Goal: Navigation & Orientation: Find specific page/section

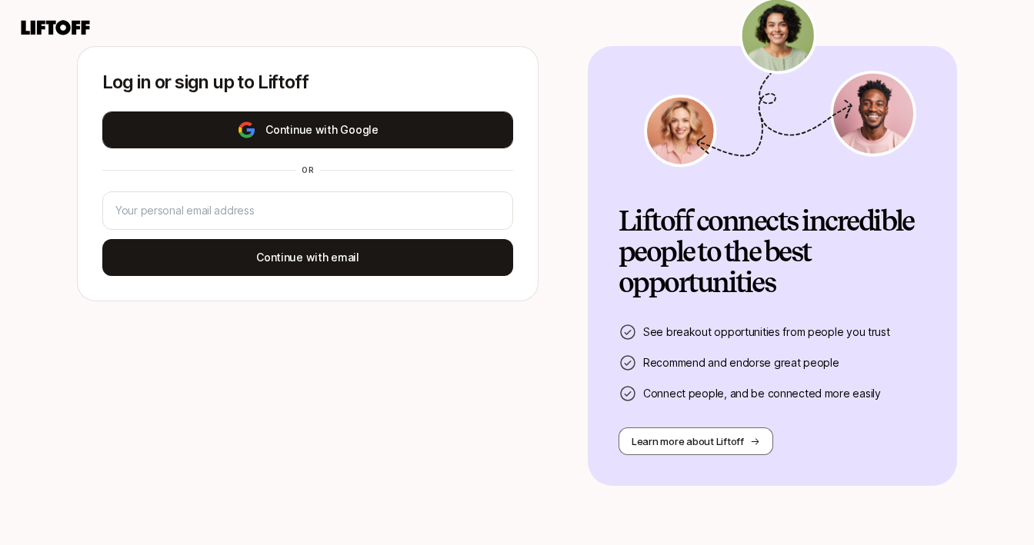
click at [492, 127] on button "Continue with Google" at bounding box center [307, 130] width 411 height 37
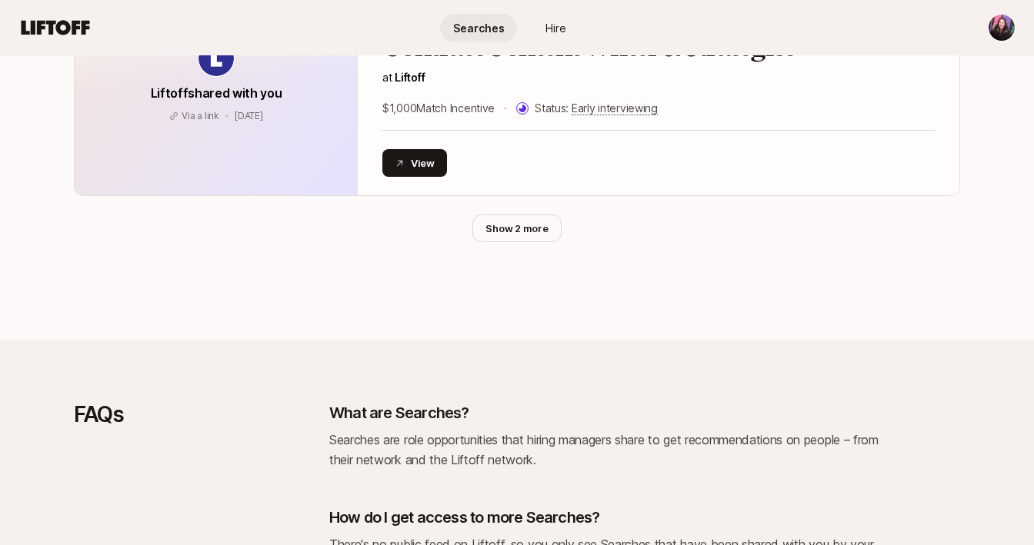
scroll to position [1015, 0]
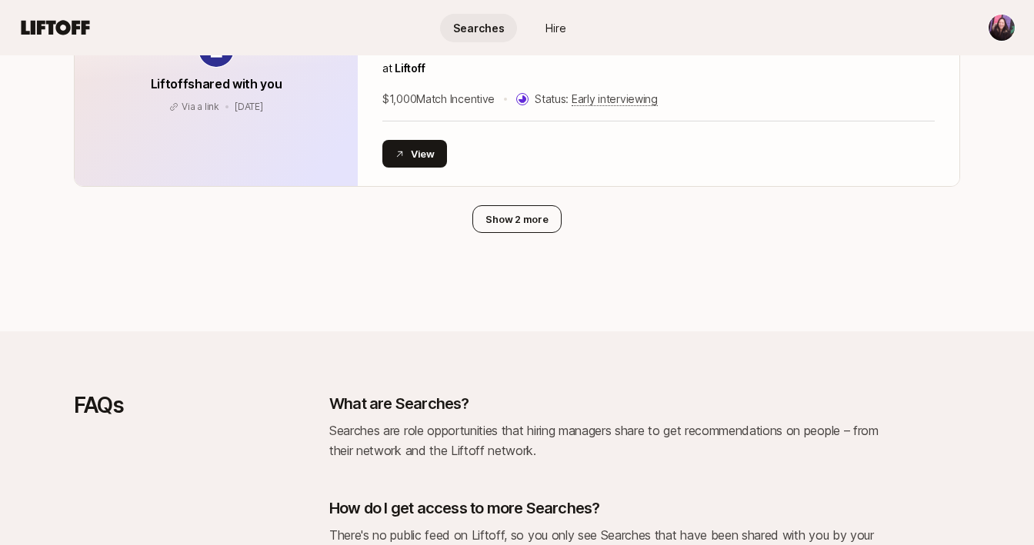
click at [545, 209] on button "Show 2 more" at bounding box center [516, 219] width 88 height 28
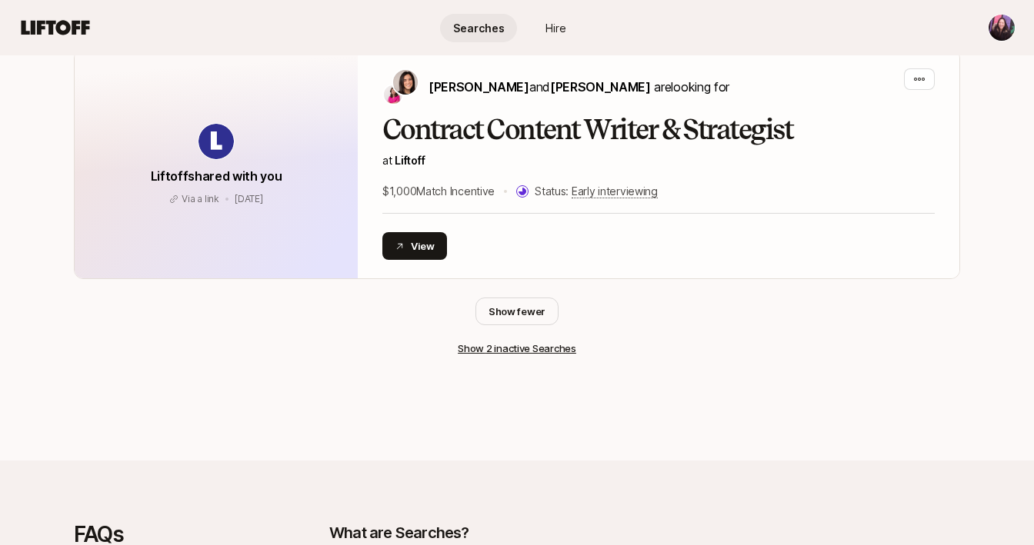
scroll to position [889, 0]
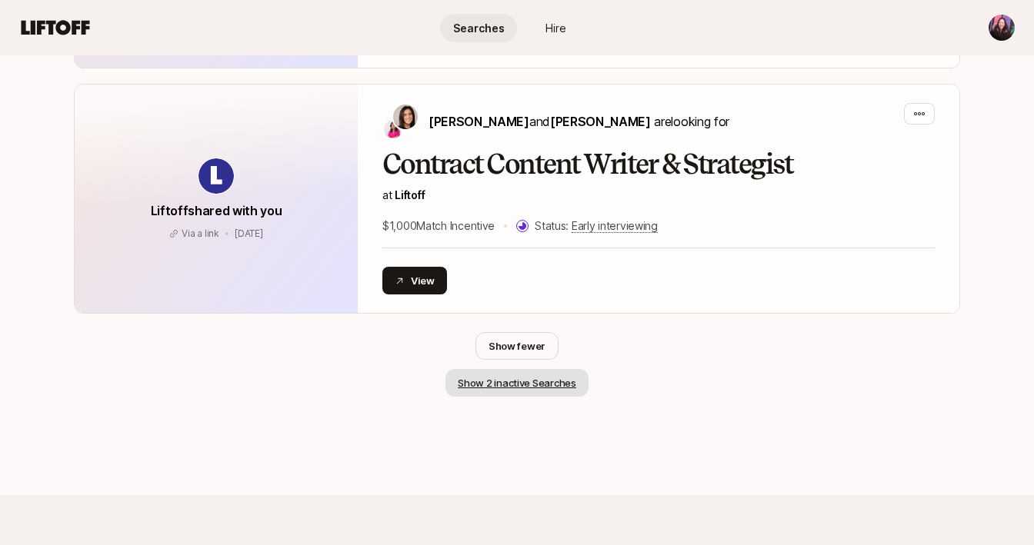
click at [579, 378] on button "Show 2 inactive Searches" at bounding box center [516, 383] width 143 height 28
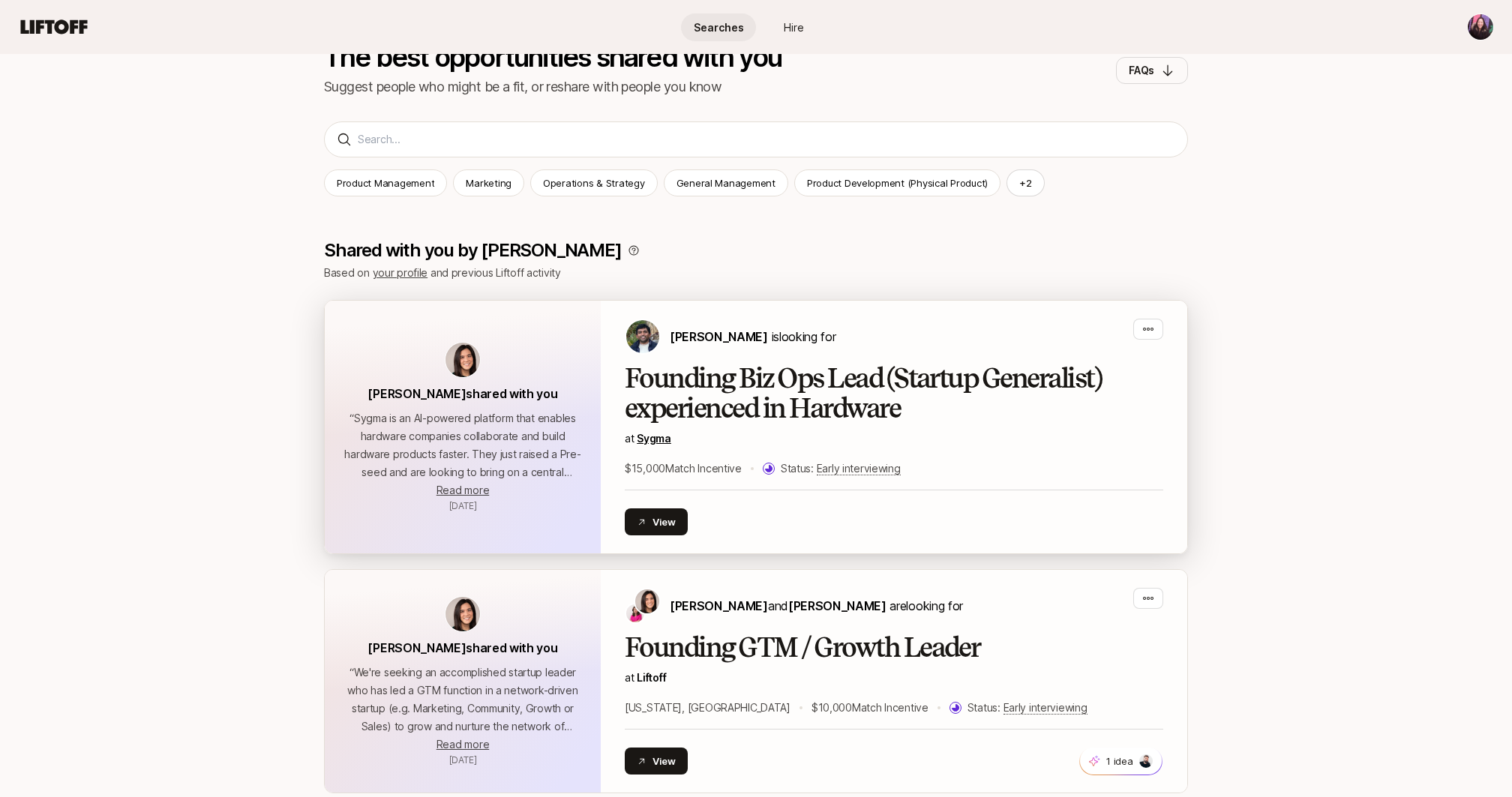
scroll to position [0, 0]
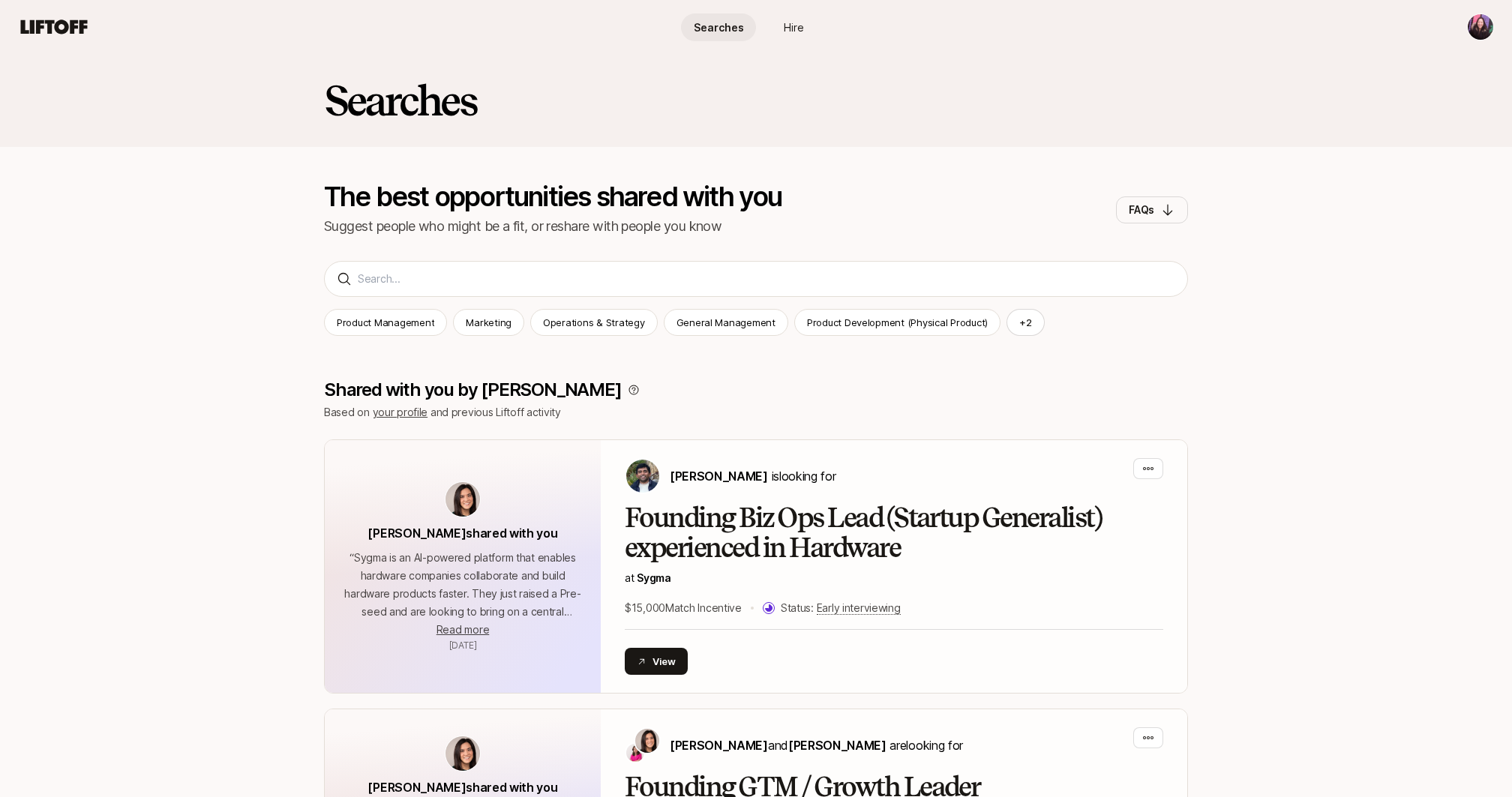
click at [64, 23] on icon at bounding box center [55, 26] width 66 height 15
click at [56, 18] on icon at bounding box center [54, 27] width 72 height 21
click at [57, 21] on icon at bounding box center [55, 26] width 66 height 15
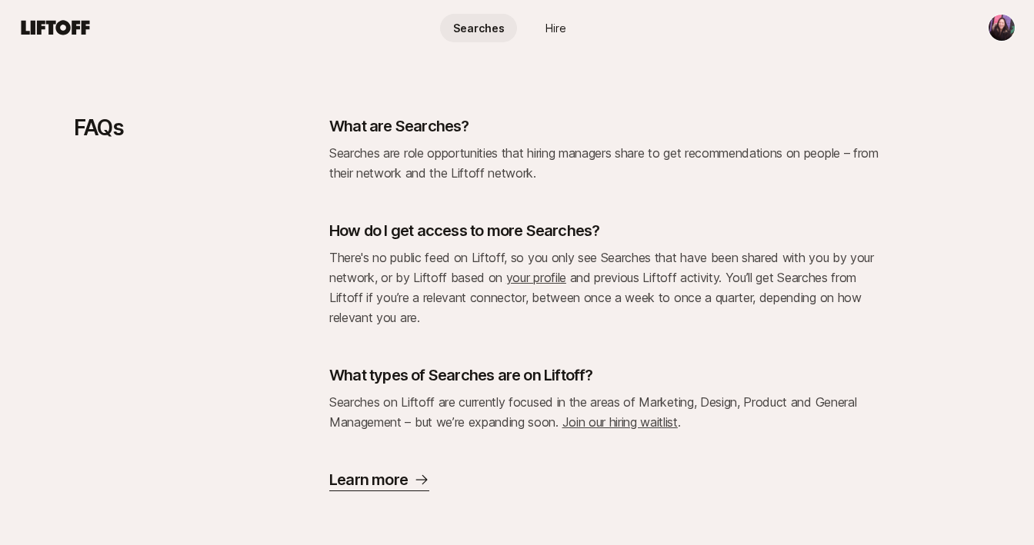
scroll to position [1829, 0]
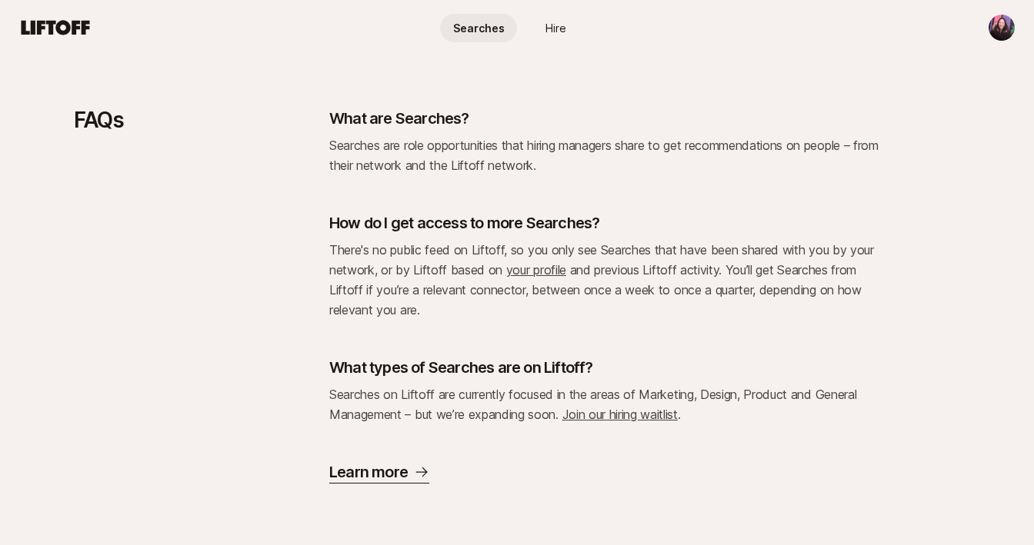
click at [361, 477] on p "Learn more" at bounding box center [368, 473] width 78 height 22
